Goal: Book appointment/travel/reservation

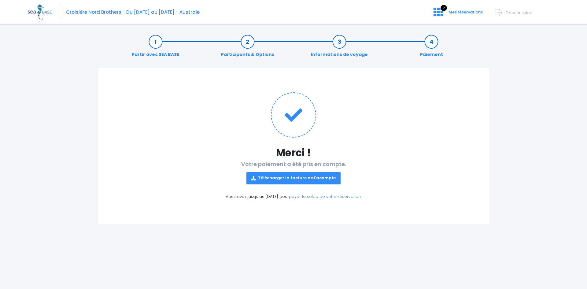
click at [158, 45] on link "Partir avec SEA BASE" at bounding box center [156, 48] width 54 height 19
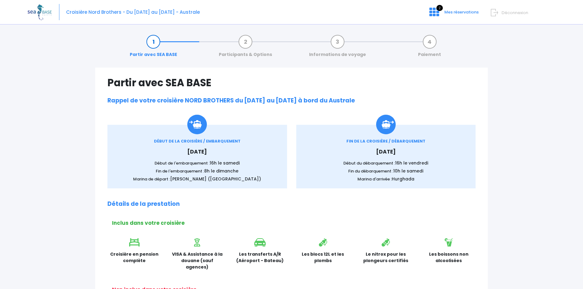
click at [247, 45] on link "Participants & Options" at bounding box center [245, 48] width 59 height 19
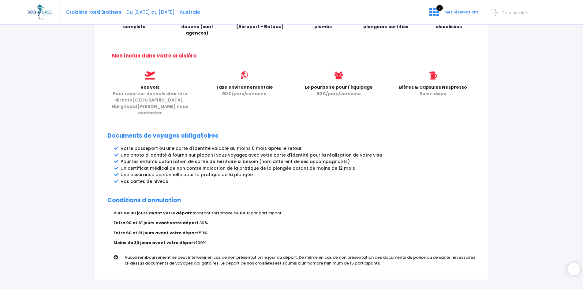
scroll to position [264, 0]
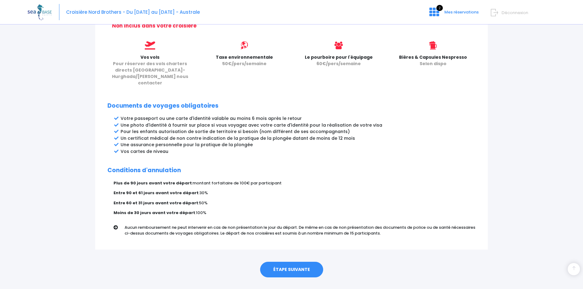
click at [295, 262] on link "ÉTAPE SUIVANTE" at bounding box center [291, 270] width 63 height 16
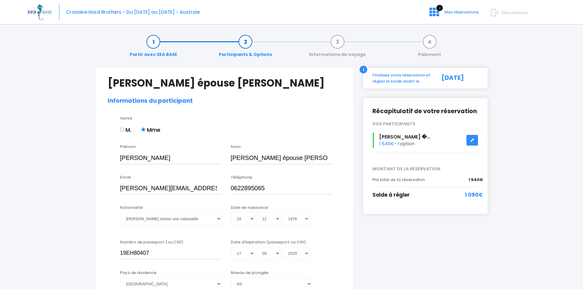
select select "N3"
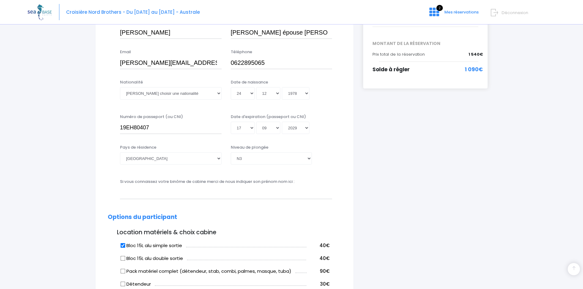
scroll to position [183, 0]
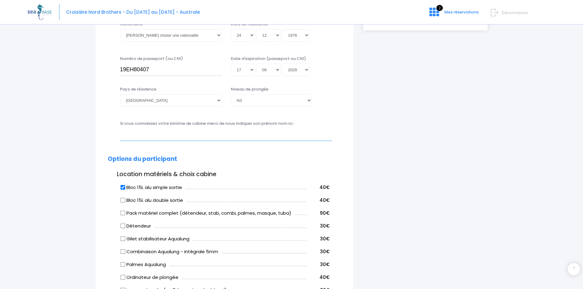
click at [180, 132] on input "text" at bounding box center [226, 134] width 212 height 12
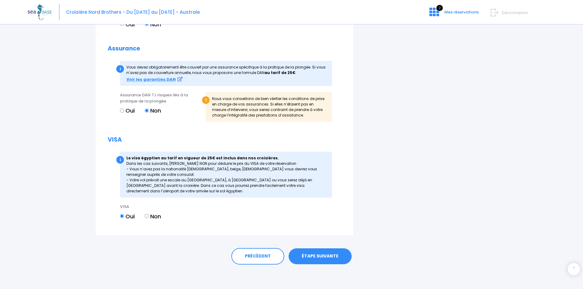
type input "[PERSON_NAME]"
click at [327, 255] on link "ÉTAPE SUIVANTE" at bounding box center [319, 256] width 63 height 16
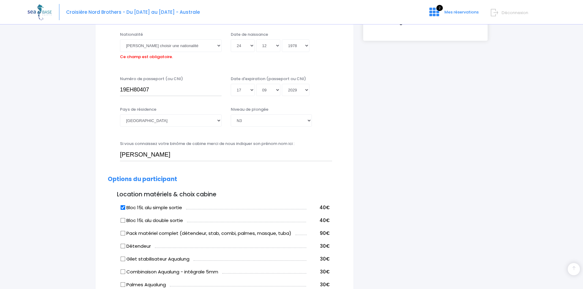
scroll to position [151, 0]
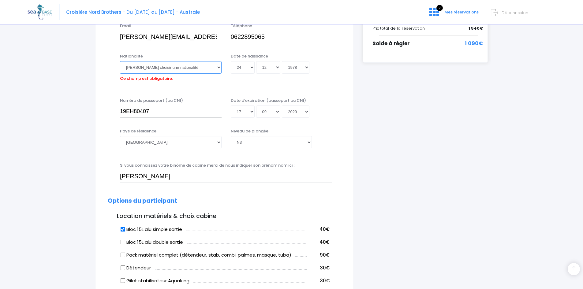
click at [217, 68] on select "Veuillez choisir une nationalité Afghane Albanaise Algerienne Allemande America…" at bounding box center [171, 67] width 102 height 12
select select "Française"
click at [120, 61] on select "Veuillez choisir une nationalité Afghane Albanaise Algerienne Allemande America…" at bounding box center [171, 67] width 102 height 12
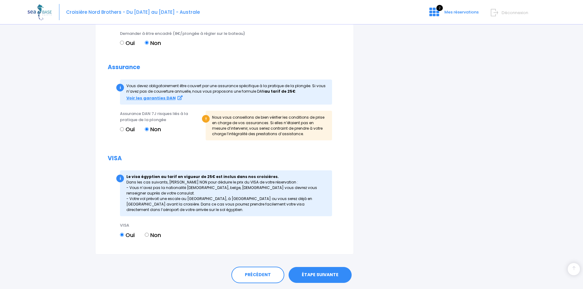
scroll to position [582, 0]
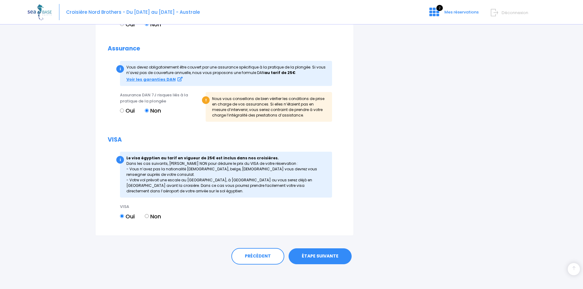
click at [324, 254] on link "ÉTAPE SUIVANTE" at bounding box center [319, 256] width 63 height 16
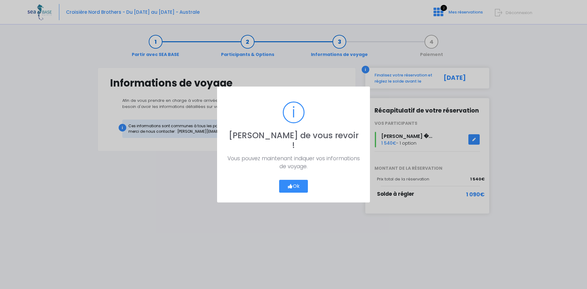
click at [293, 181] on button "Ok" at bounding box center [293, 186] width 29 height 13
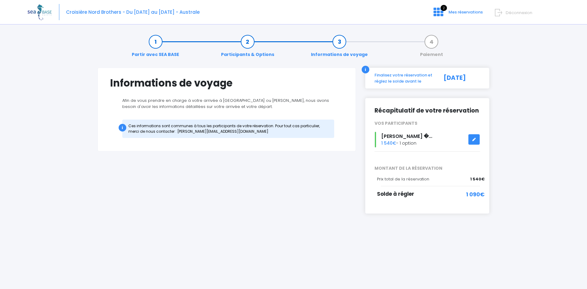
click at [248, 44] on link "Participants & Options" at bounding box center [247, 48] width 59 height 19
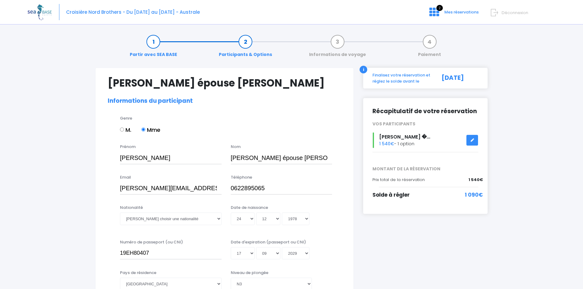
select select "N3"
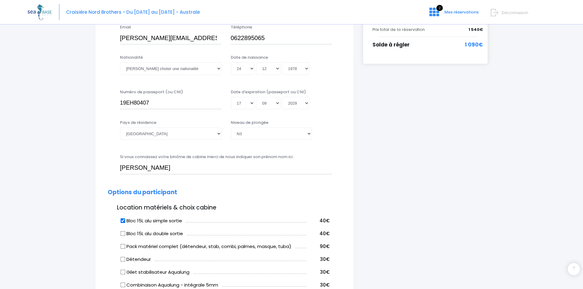
scroll to position [153, 0]
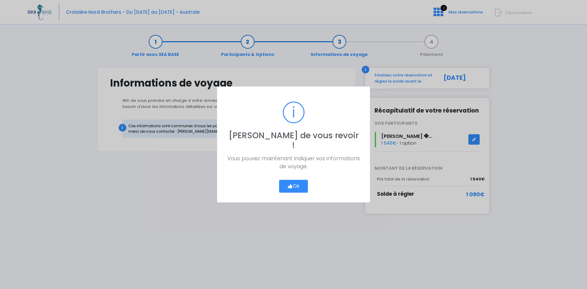
click at [296, 184] on button "Ok" at bounding box center [293, 186] width 29 height 13
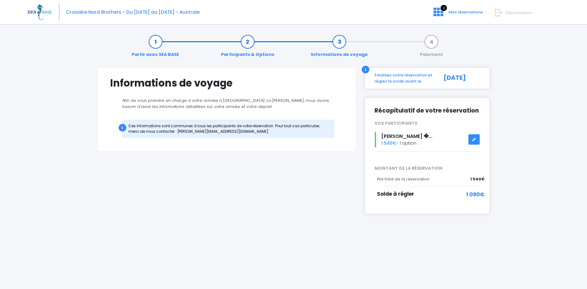
click at [244, 43] on link "Participants & Options" at bounding box center [247, 48] width 59 height 19
click at [250, 41] on link "Participants & Options" at bounding box center [247, 48] width 59 height 19
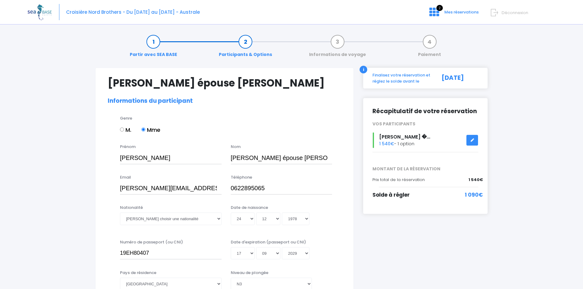
select select "N3"
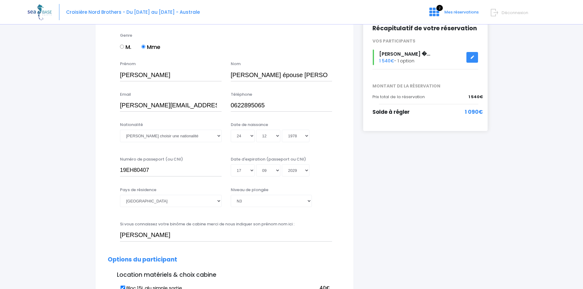
scroll to position [92, 0]
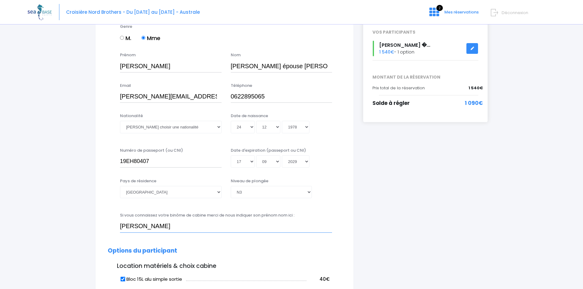
drag, startPoint x: 172, startPoint y: 226, endPoint x: 110, endPoint y: 227, distance: 61.8
click at [110, 227] on div "Si vous connaissez votre binôme de cabine merci de nous indiquer son prénom nom…" at bounding box center [224, 224] width 243 height 24
